Goal: Transaction & Acquisition: Download file/media

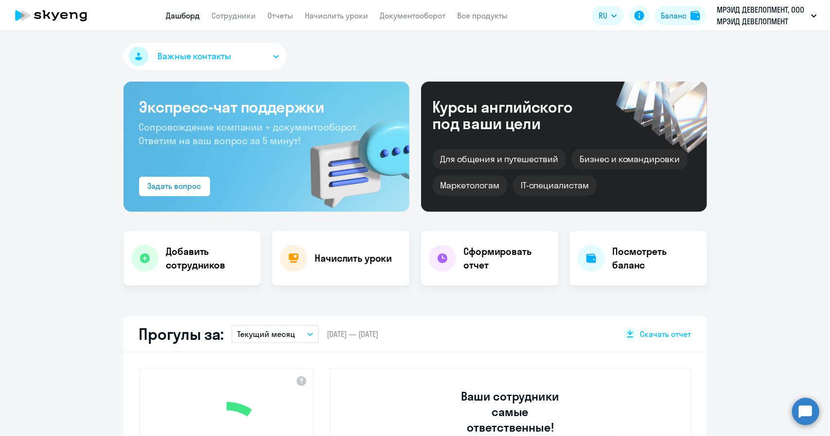
select select "30"
click at [407, 13] on link "Документооборот" at bounding box center [413, 16] width 66 height 10
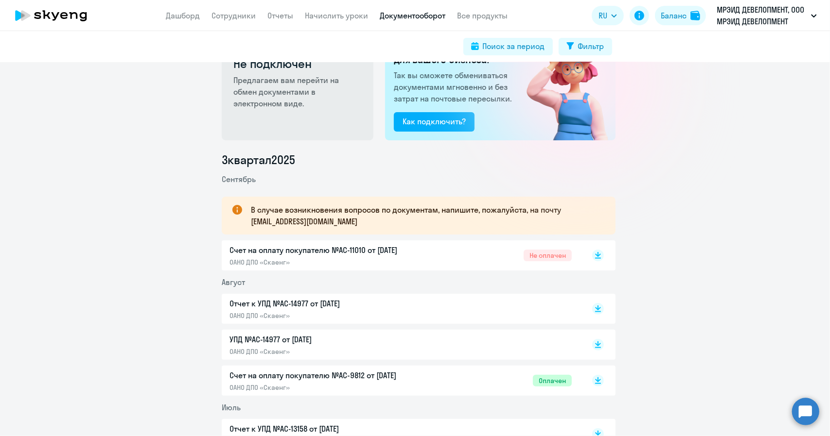
scroll to position [49, 0]
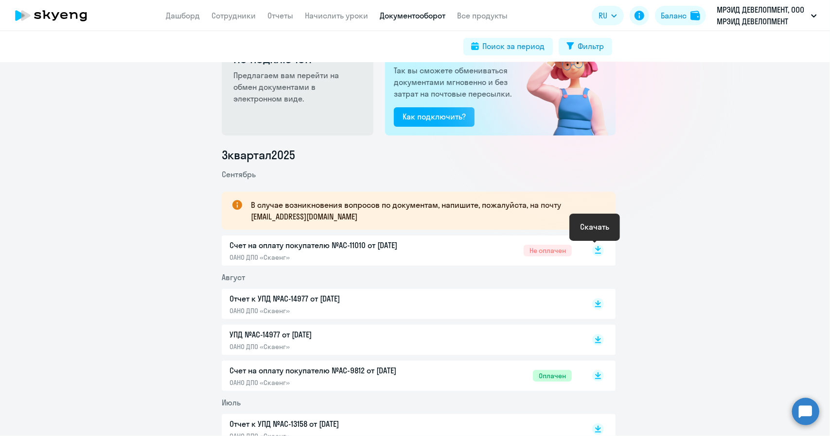
click at [595, 251] on icon at bounding box center [598, 248] width 6 height 5
click at [593, 306] on rect at bounding box center [598, 304] width 12 height 12
click at [595, 343] on icon at bounding box center [598, 343] width 6 height 1
